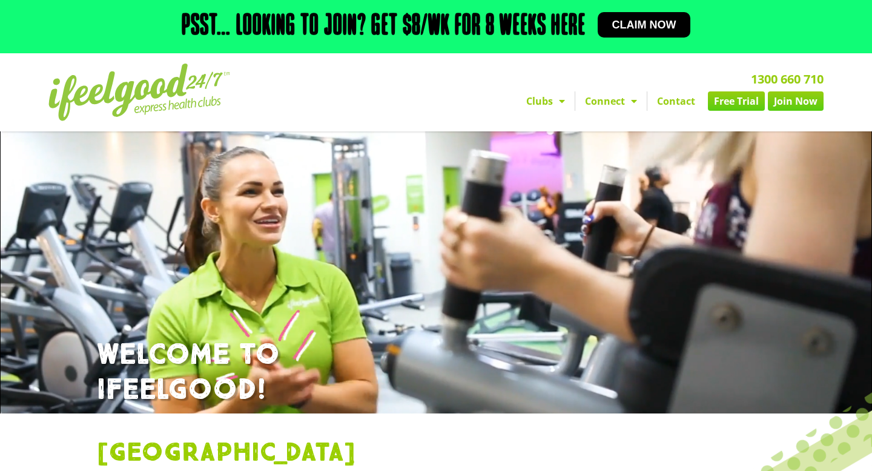
click at [675, 104] on link "Contact" at bounding box center [675, 100] width 57 height 19
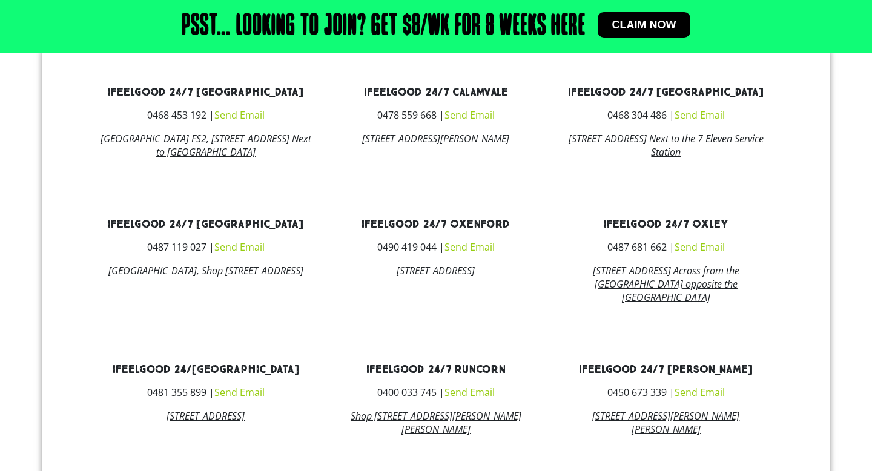
scroll to position [607, 0]
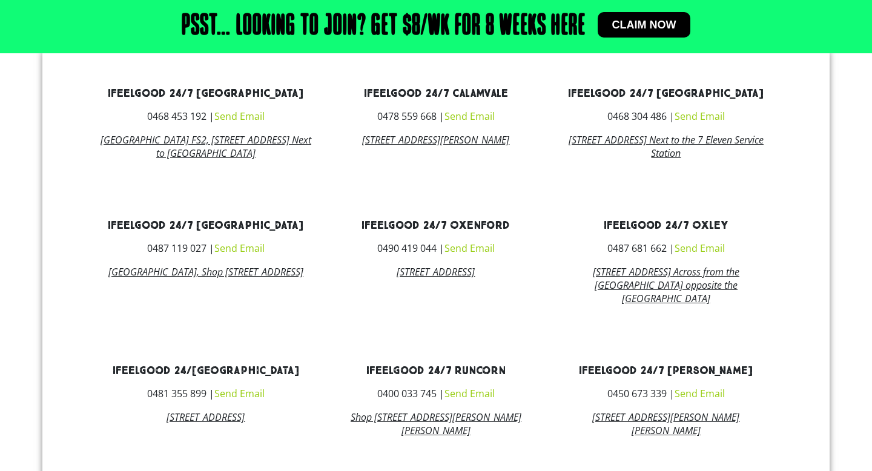
click at [680, 121] on link "Send Email" at bounding box center [699, 116] width 50 height 13
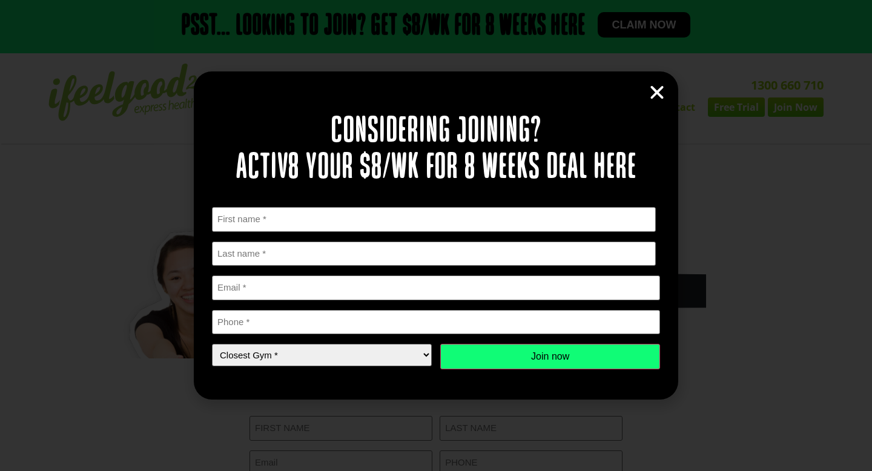
click at [659, 95] on icon "Close" at bounding box center [657, 93] width 18 height 18
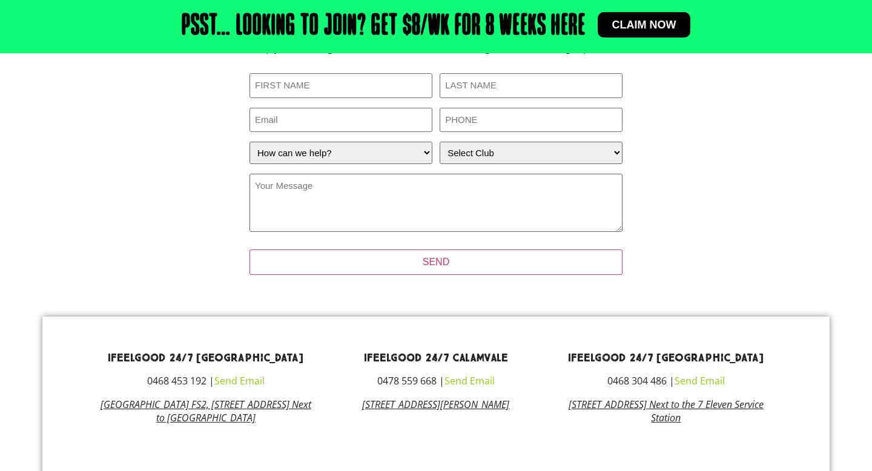
scroll to position [343, 0]
